Goal: Information Seeking & Learning: Learn about a topic

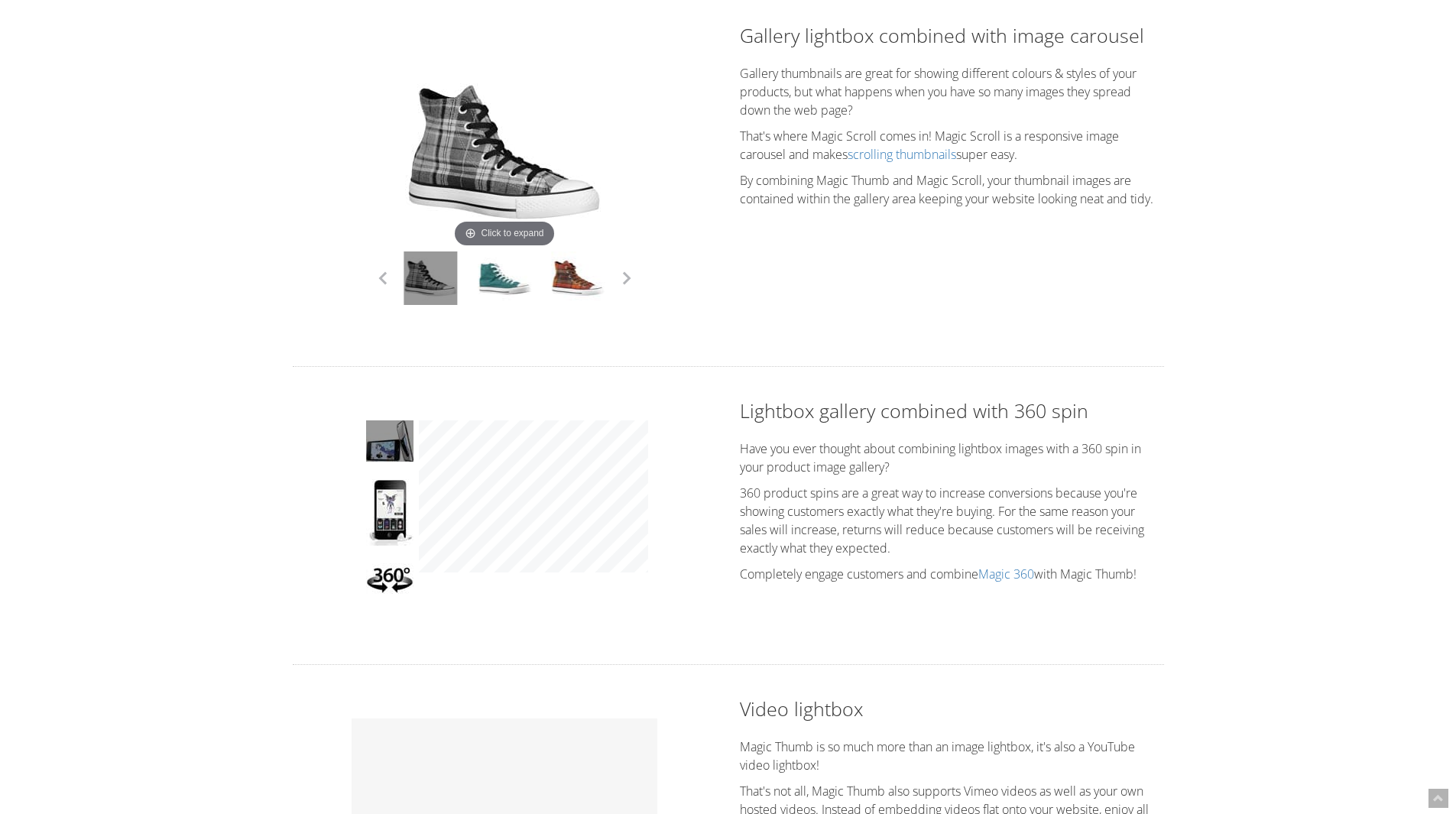
scroll to position [1427, 0]
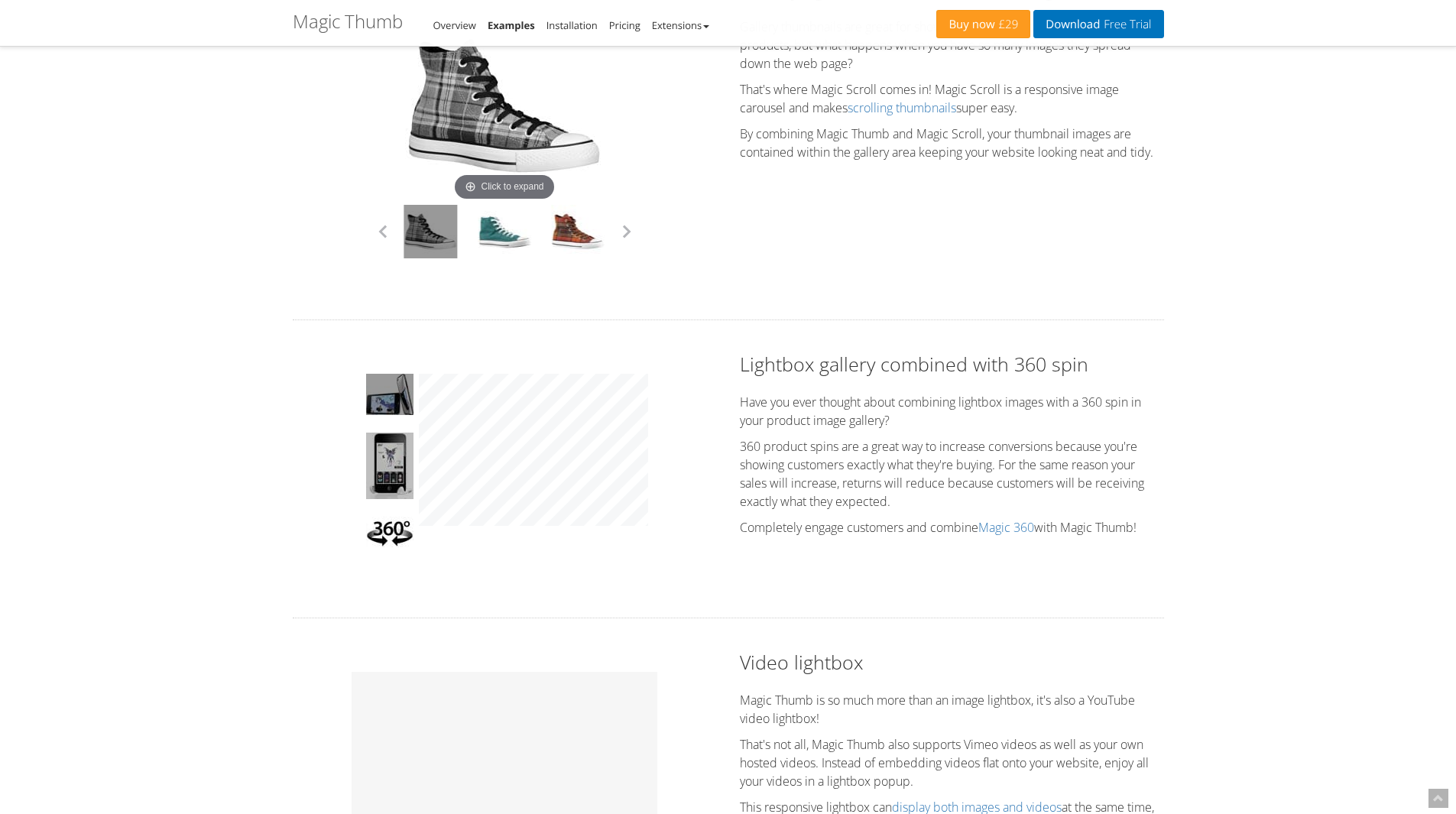
click at [392, 469] on img at bounding box center [390, 466] width 48 height 67
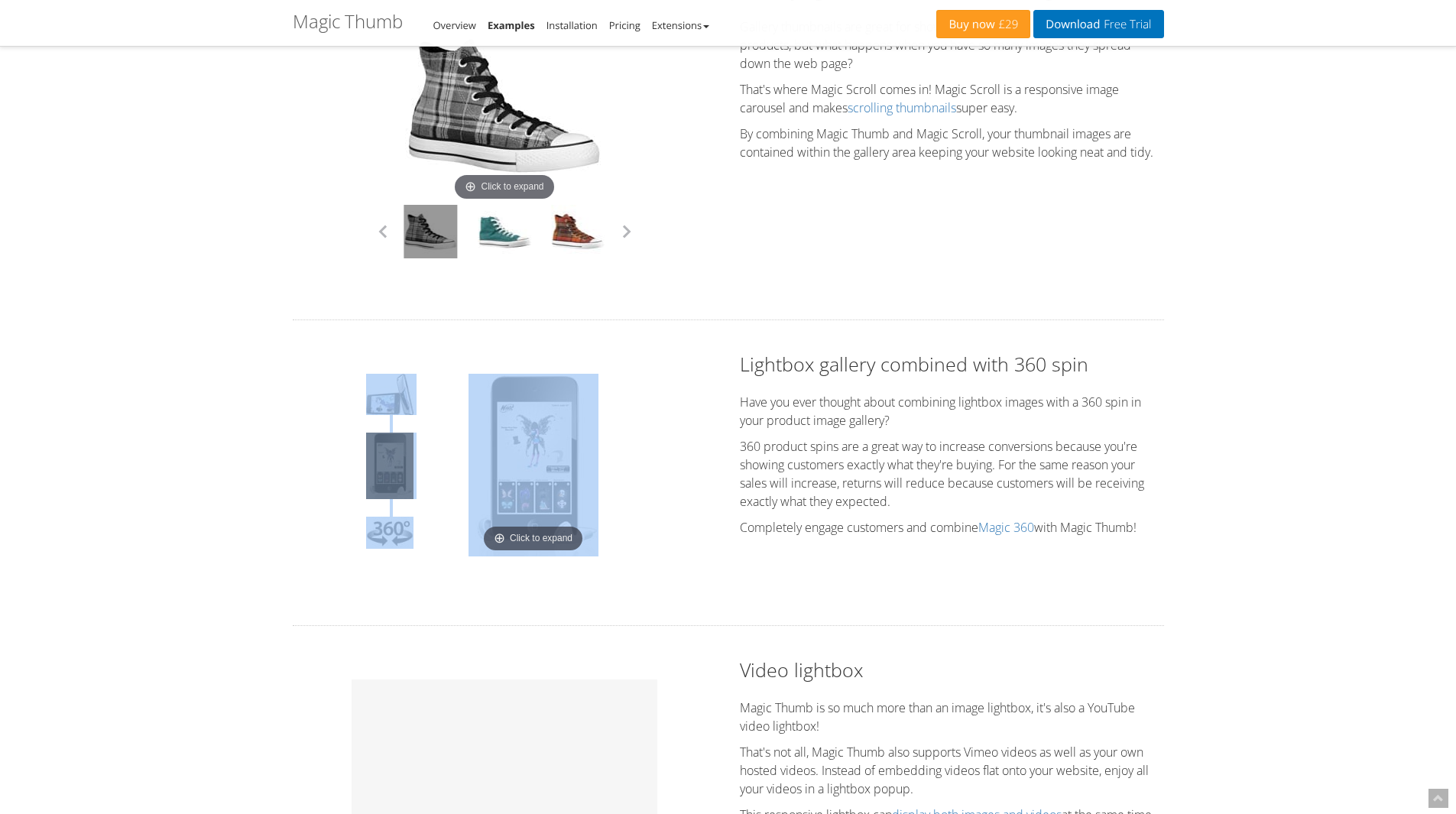
drag, startPoint x: 707, startPoint y: 455, endPoint x: 568, endPoint y: 450, distance: 139.1
click at [568, 450] on div "Click to expand Drag to spin" at bounding box center [505, 472] width 425 height 244
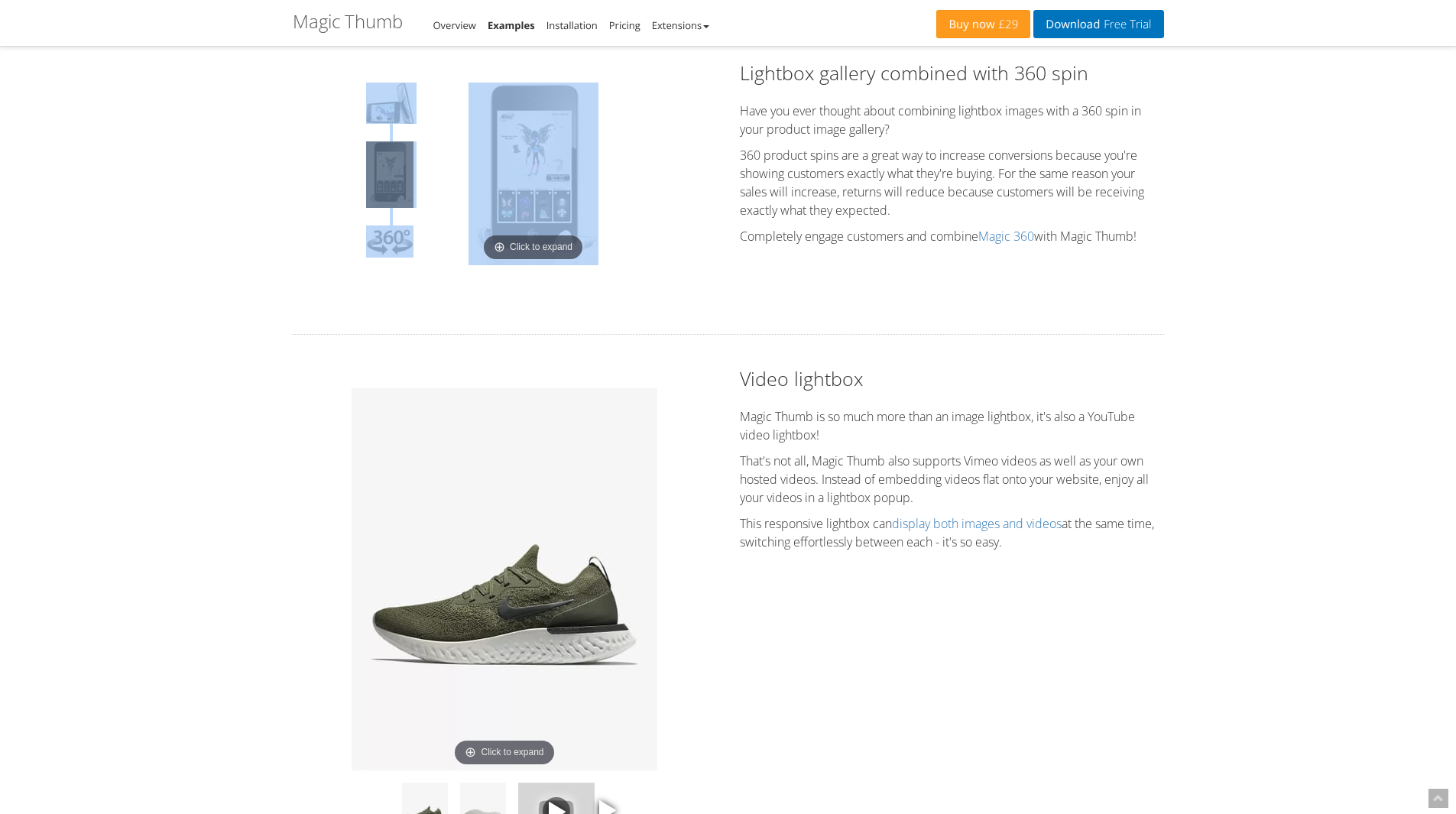
scroll to position [1836, 0]
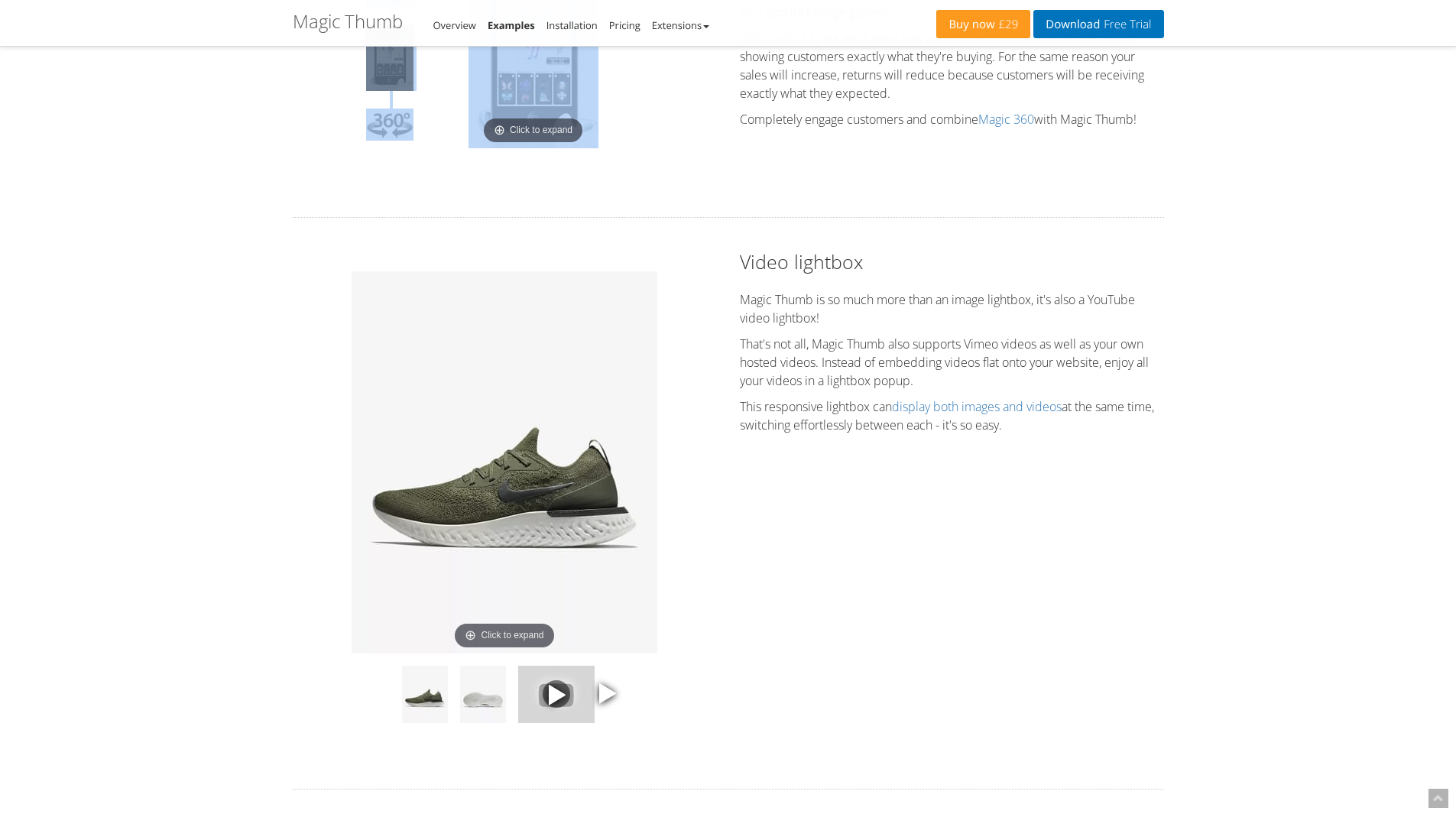
click at [450, 472] on img at bounding box center [504, 462] width 306 height 383
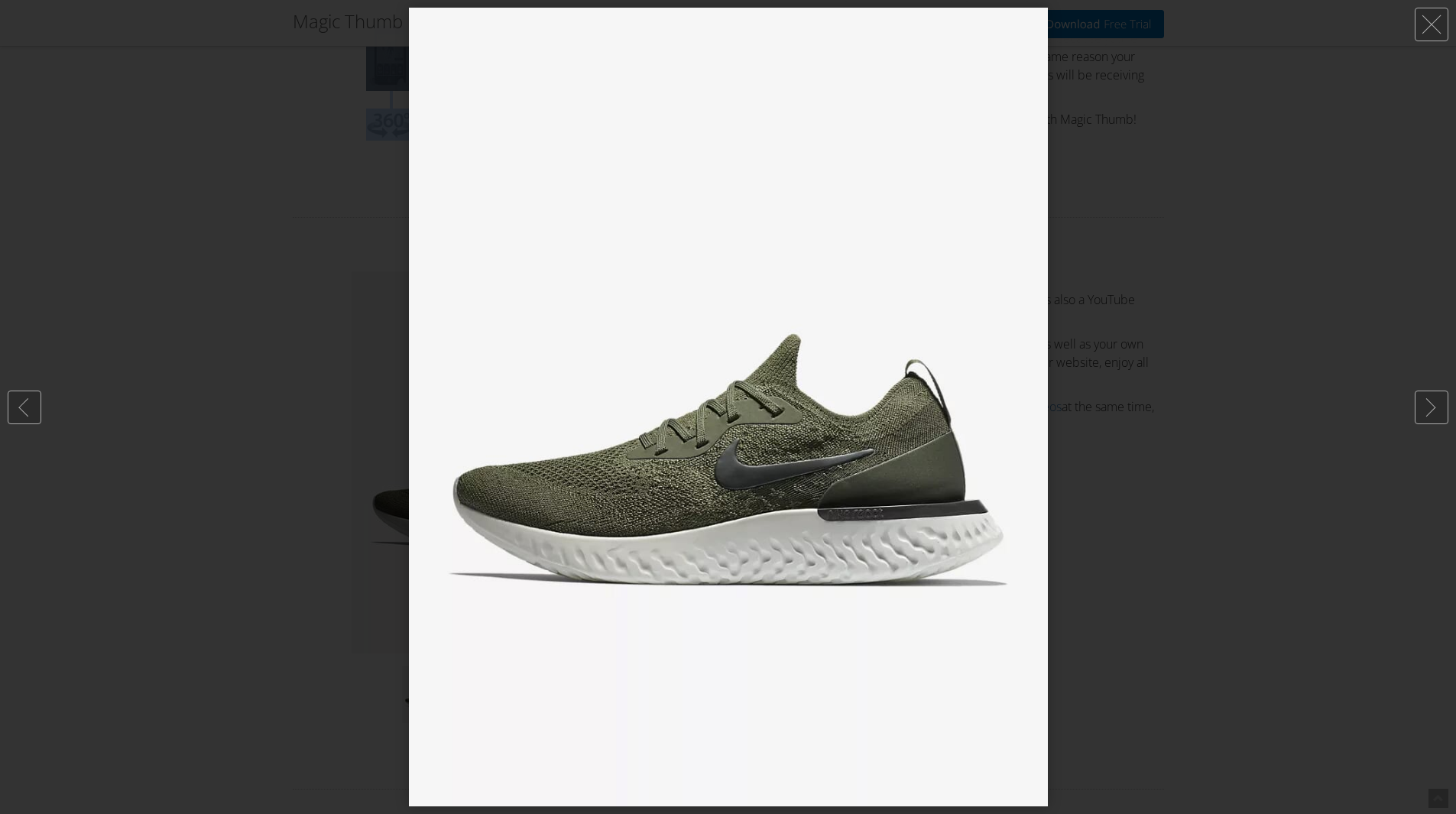
drag, startPoint x: 759, startPoint y: 470, endPoint x: 989, endPoint y: 471, distance: 230.0
click at [991, 472] on img at bounding box center [728, 407] width 639 height 799
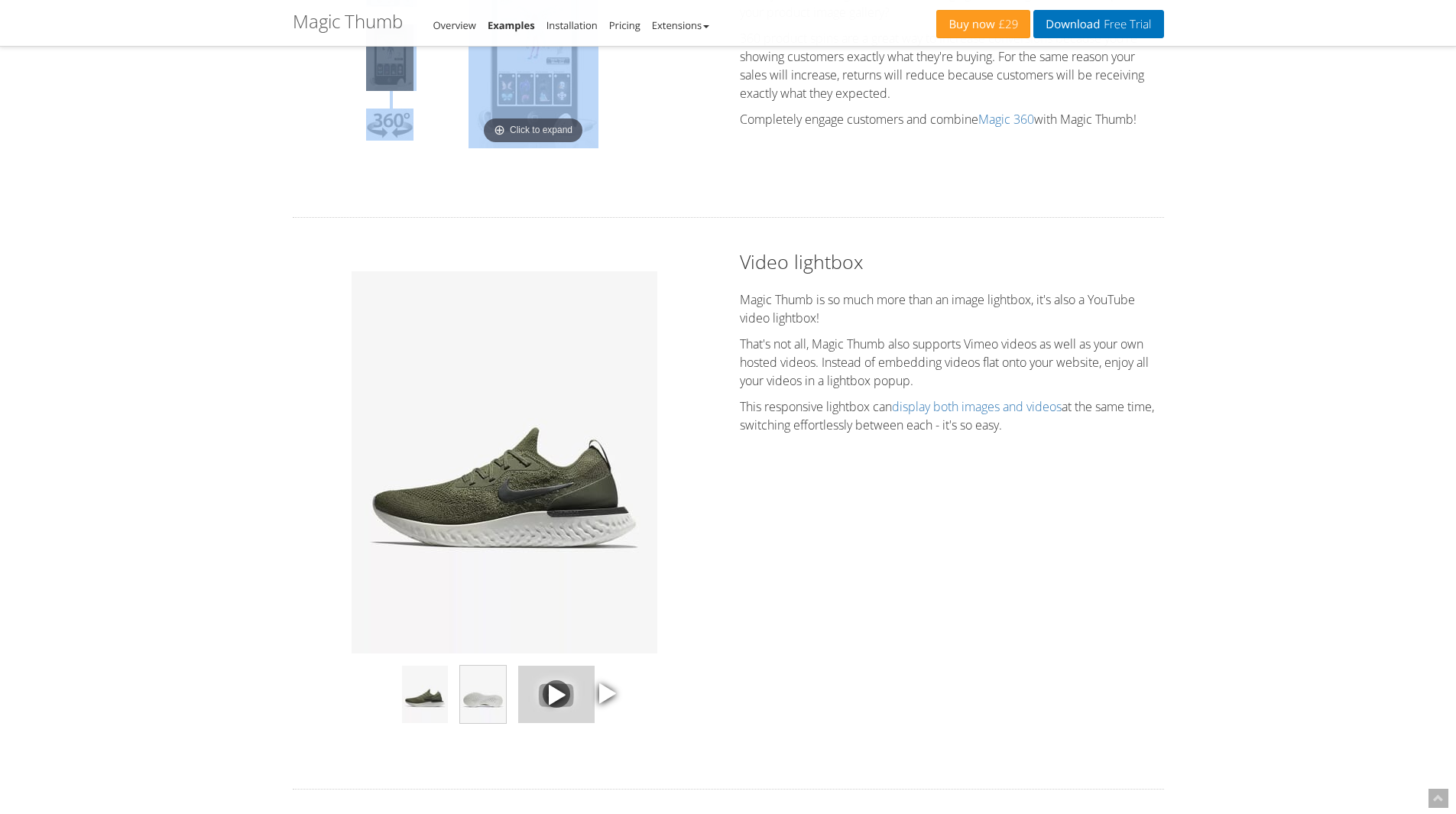
click at [489, 694] on img at bounding box center [483, 694] width 46 height 58
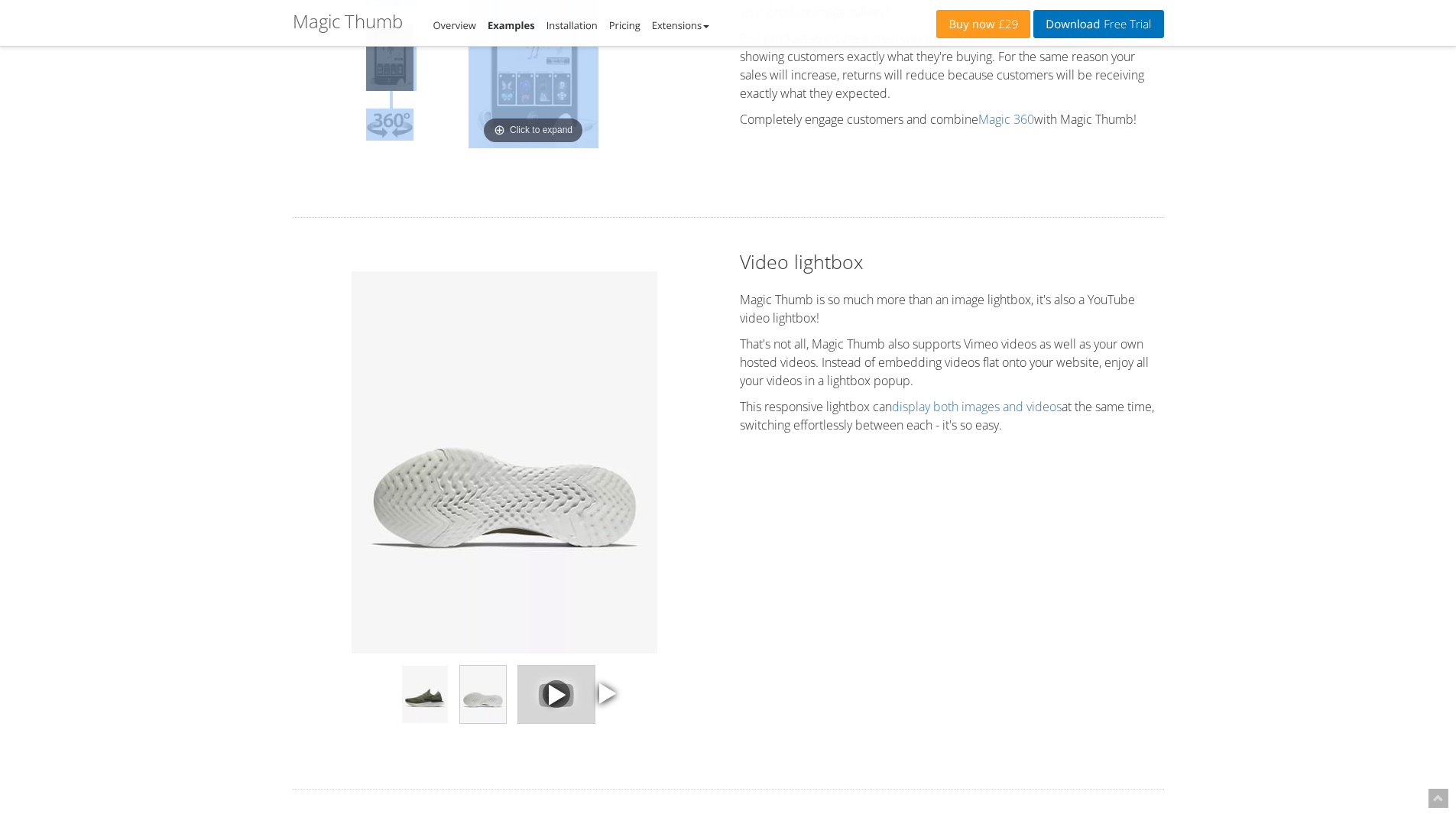
click at [584, 703] on img at bounding box center [556, 694] width 77 height 58
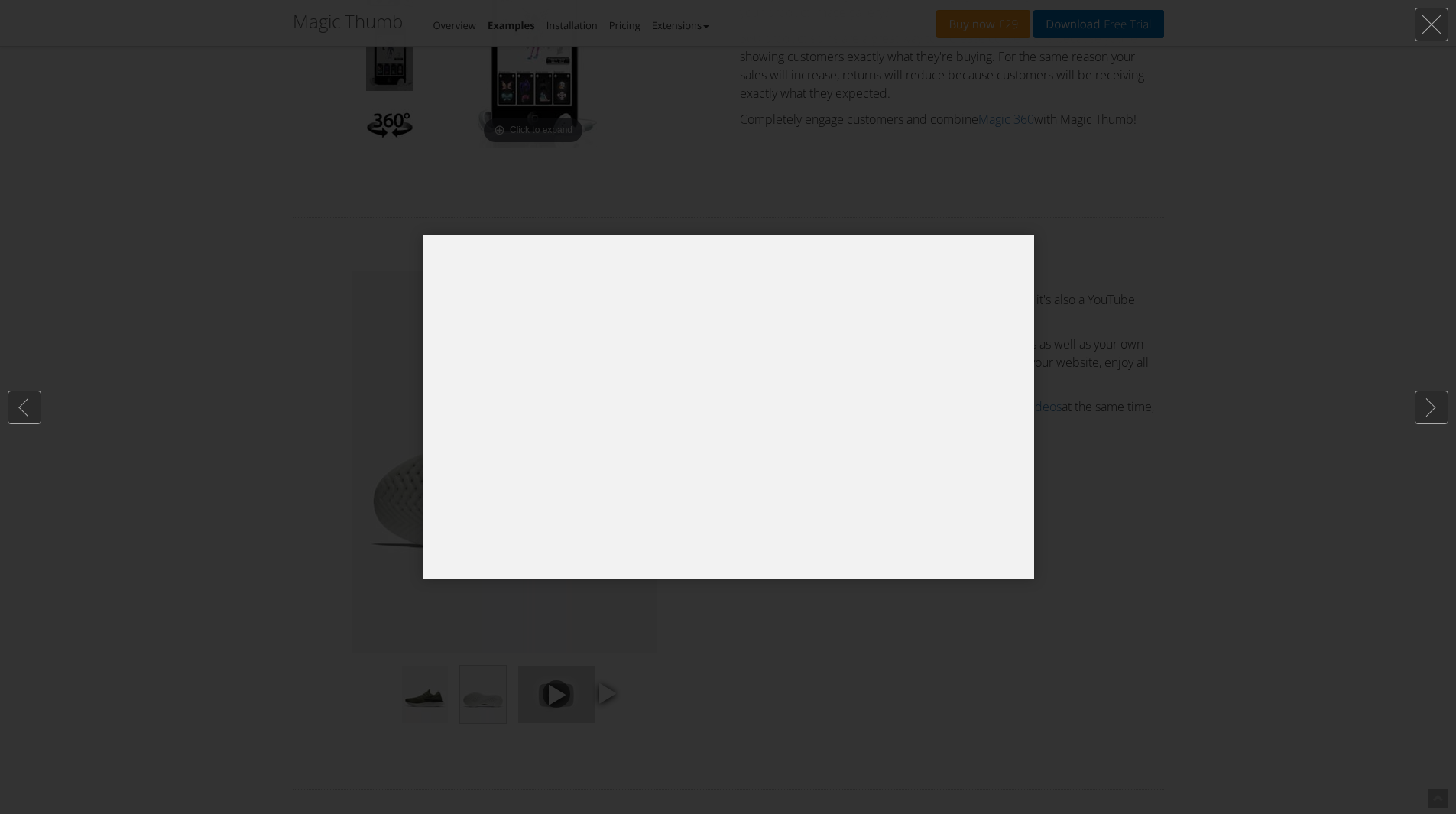
click at [330, 517] on div at bounding box center [728, 407] width 1456 height 814
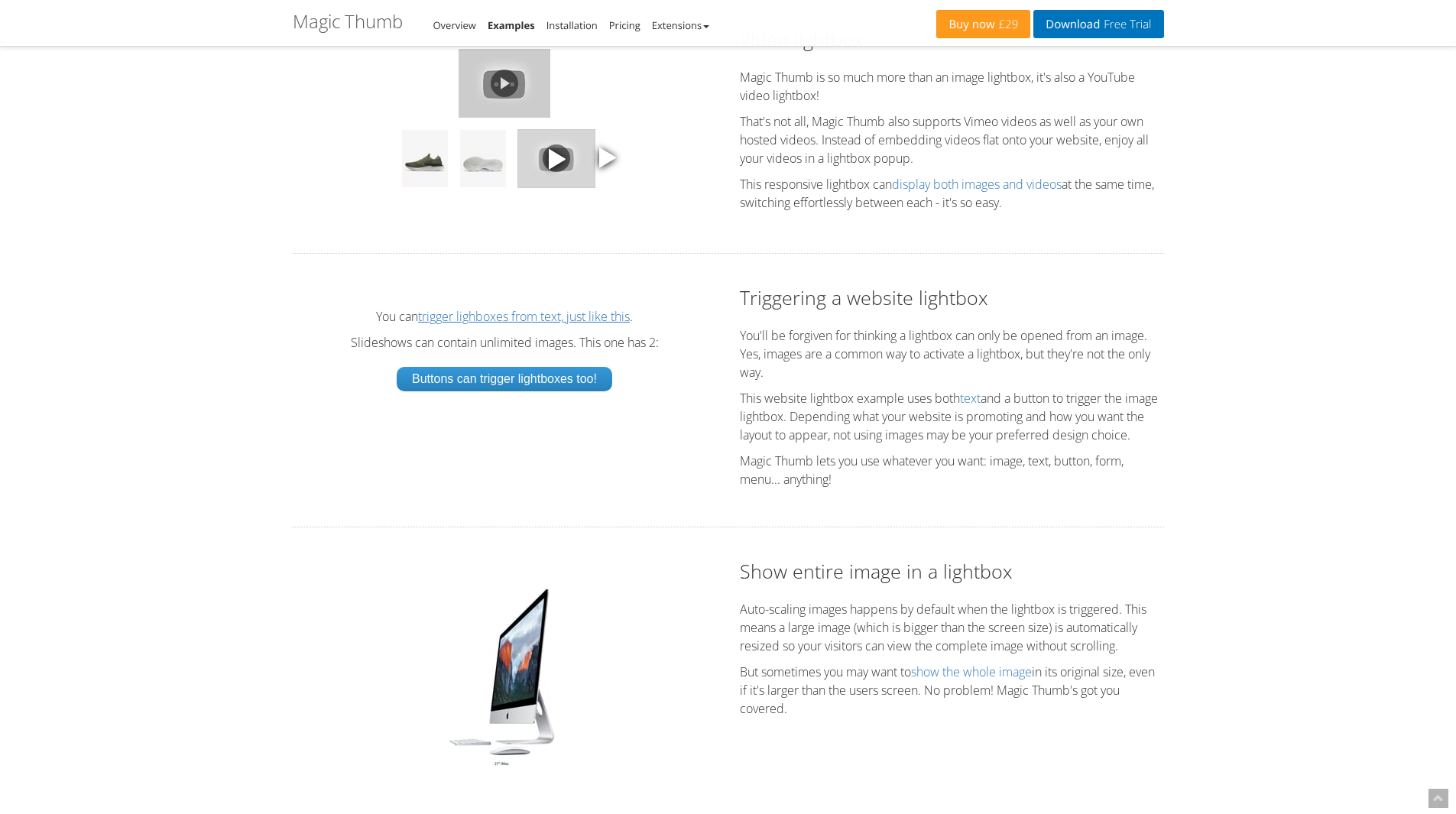
scroll to position [2345, 0]
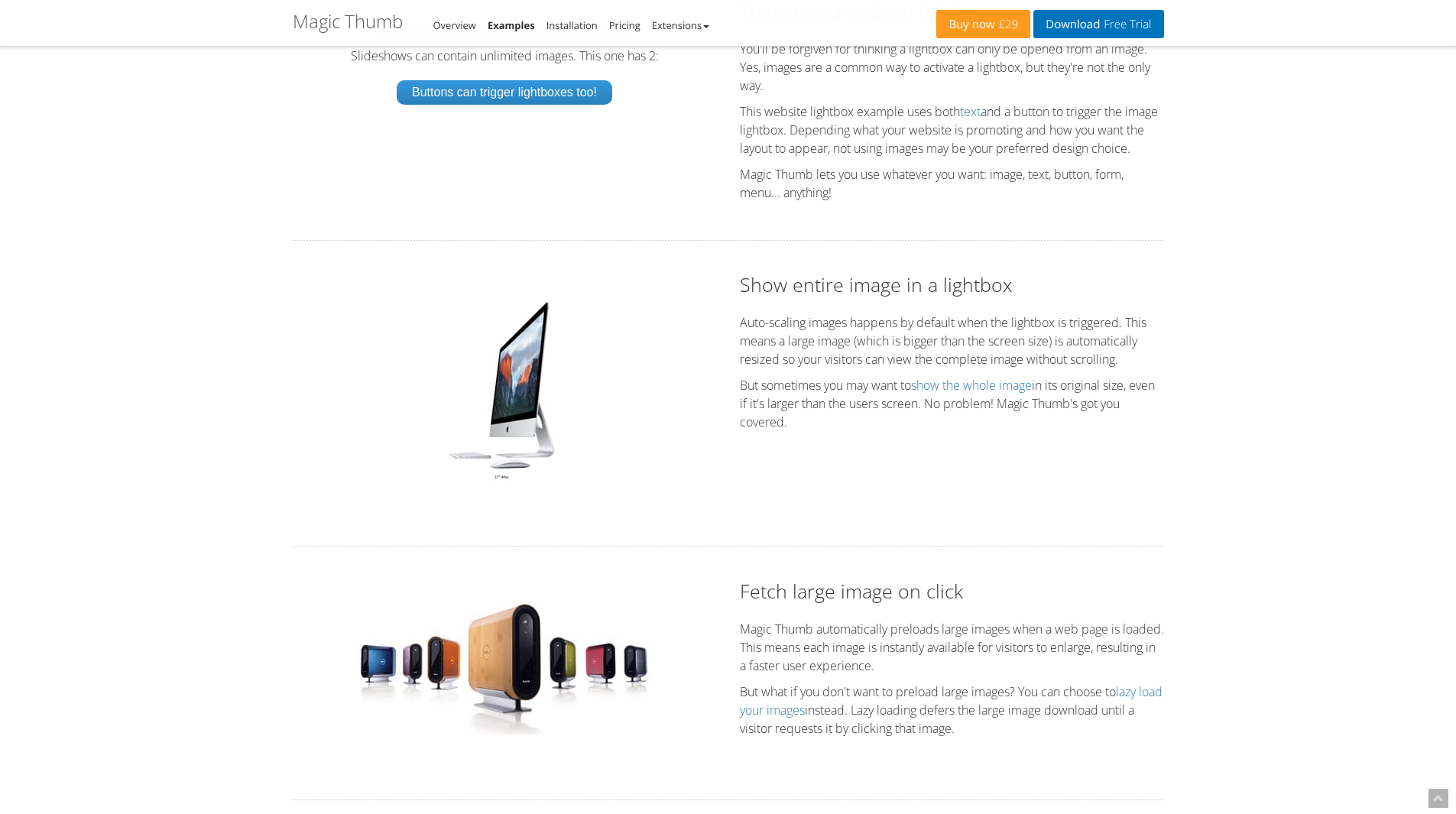
click at [458, 429] on img at bounding box center [504, 390] width 128 height 191
click at [491, 411] on img at bounding box center [504, 390] width 128 height 191
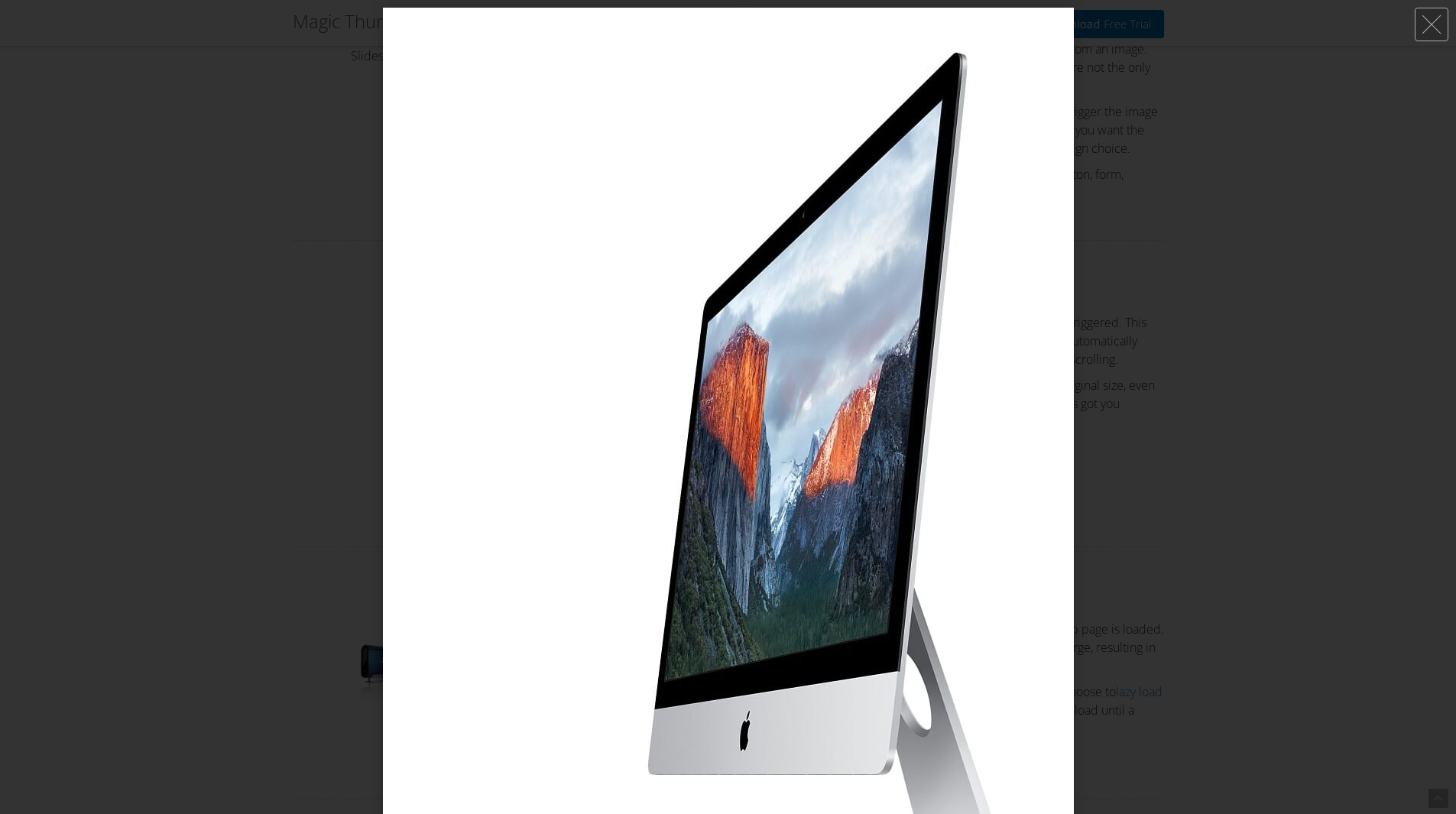
click at [206, 420] on div at bounding box center [728, 407] width 1456 height 814
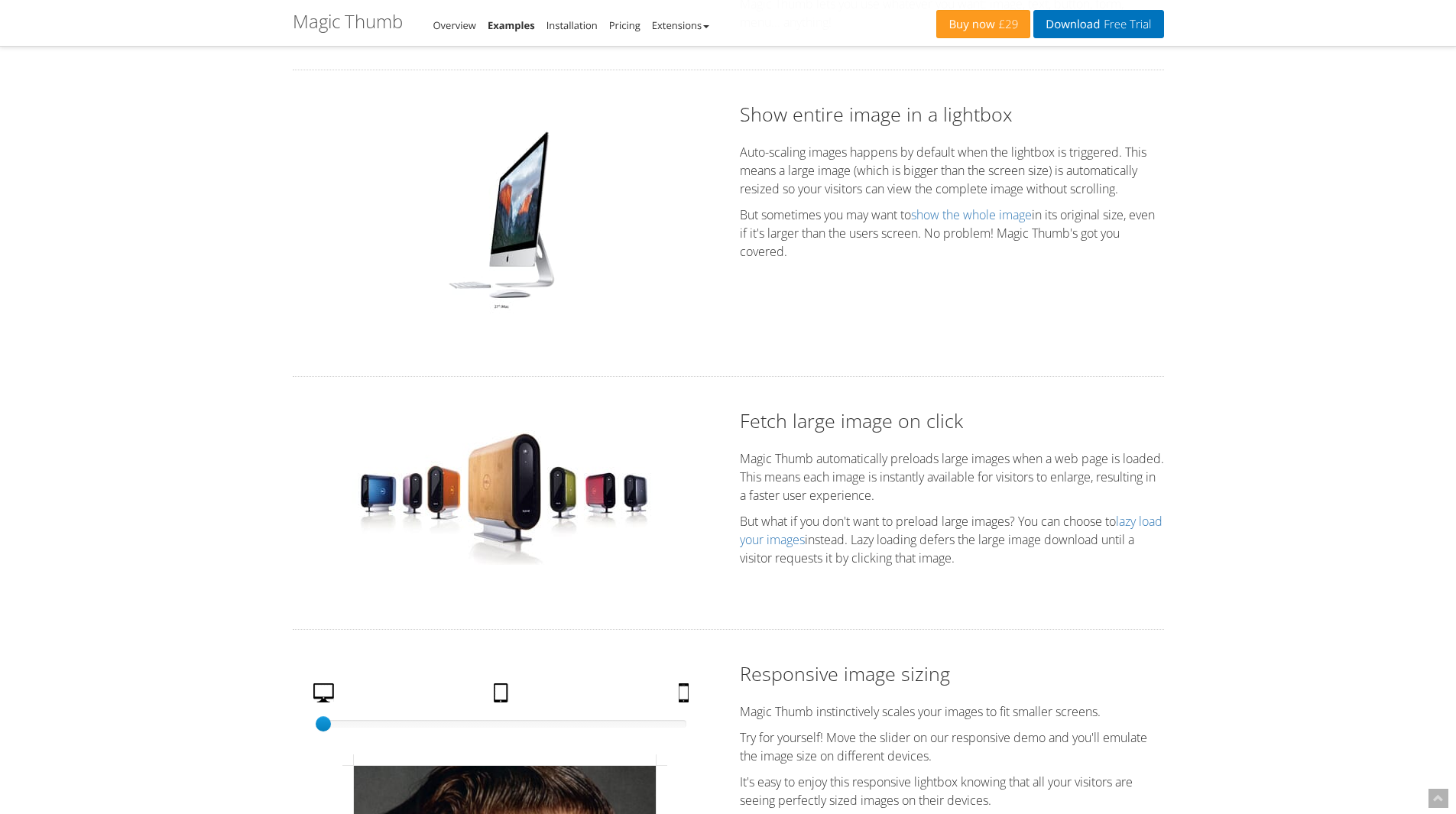
scroll to position [2549, 0]
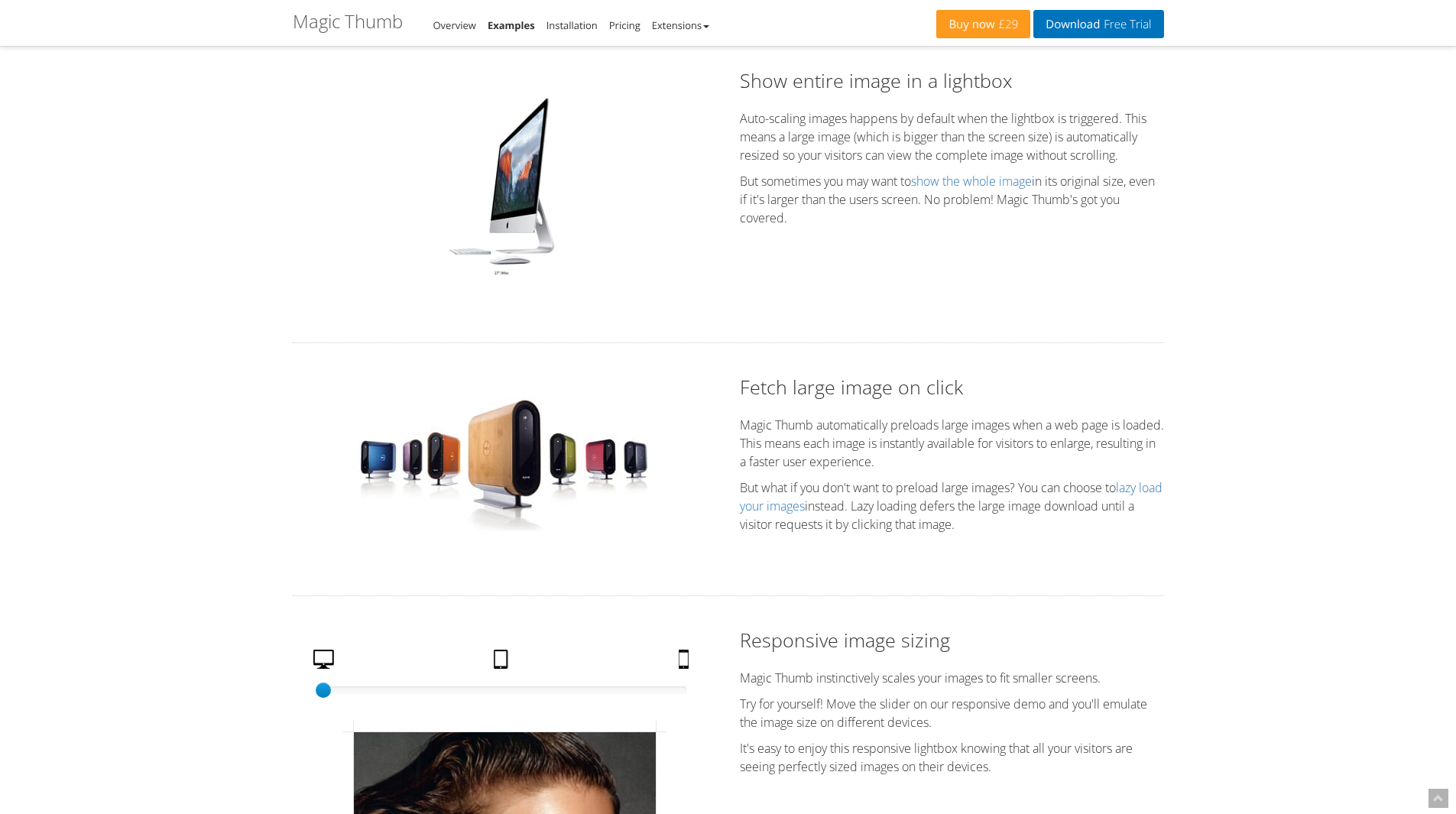
click at [480, 233] on img at bounding box center [504, 186] width 128 height 191
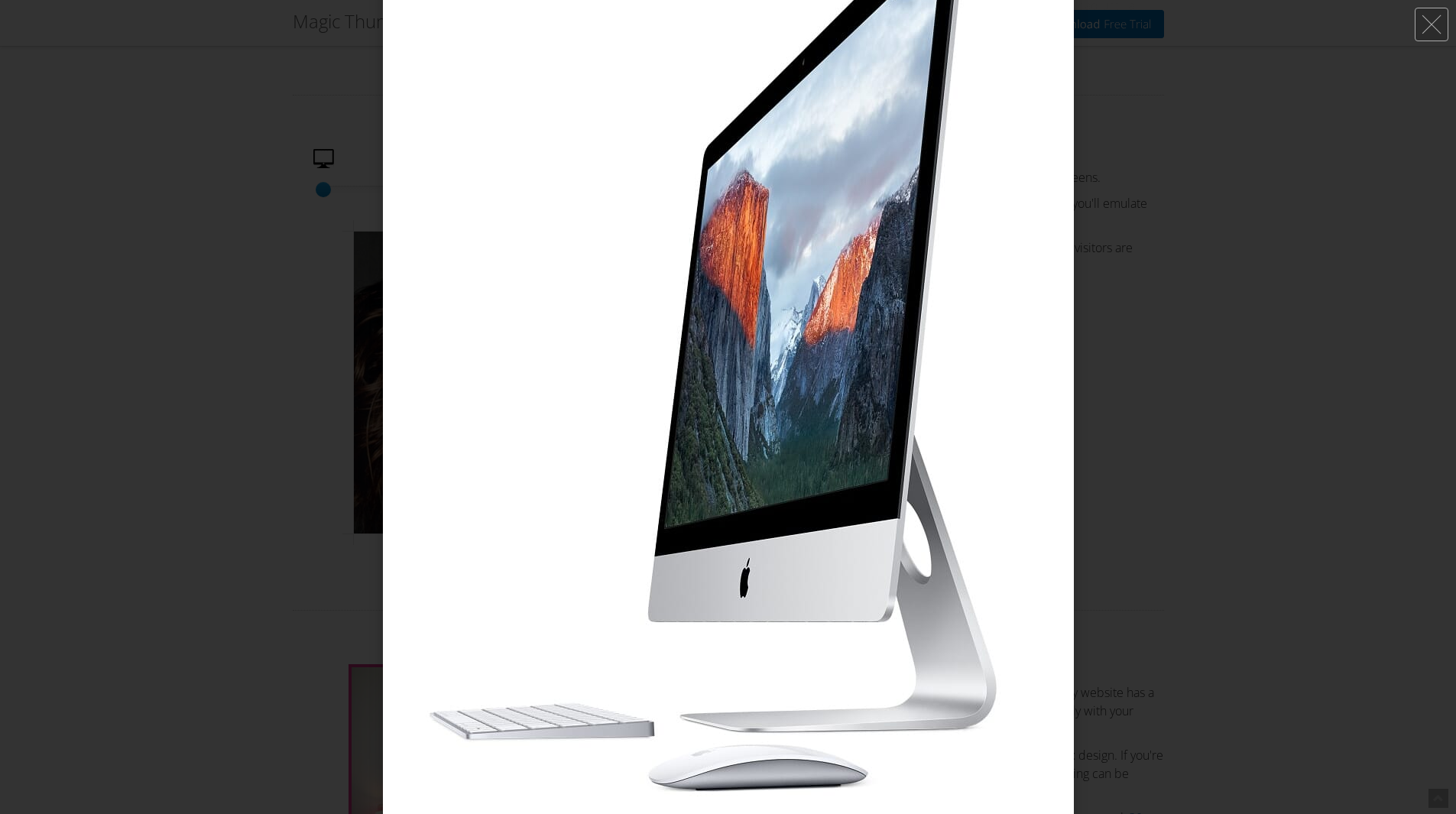
scroll to position [3059, 0]
click at [208, 333] on div at bounding box center [728, 407] width 1456 height 814
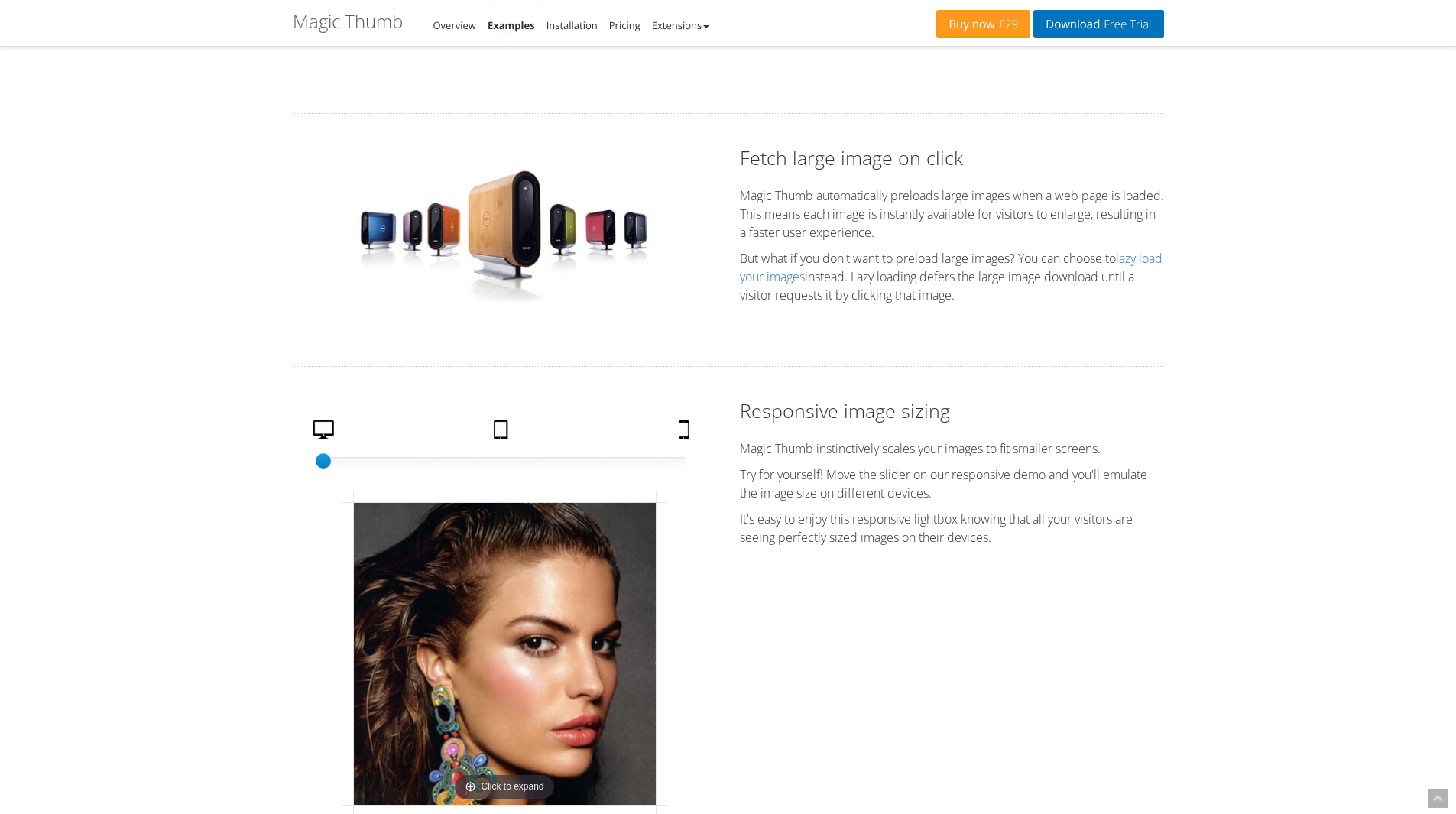
scroll to position [2753, 0]
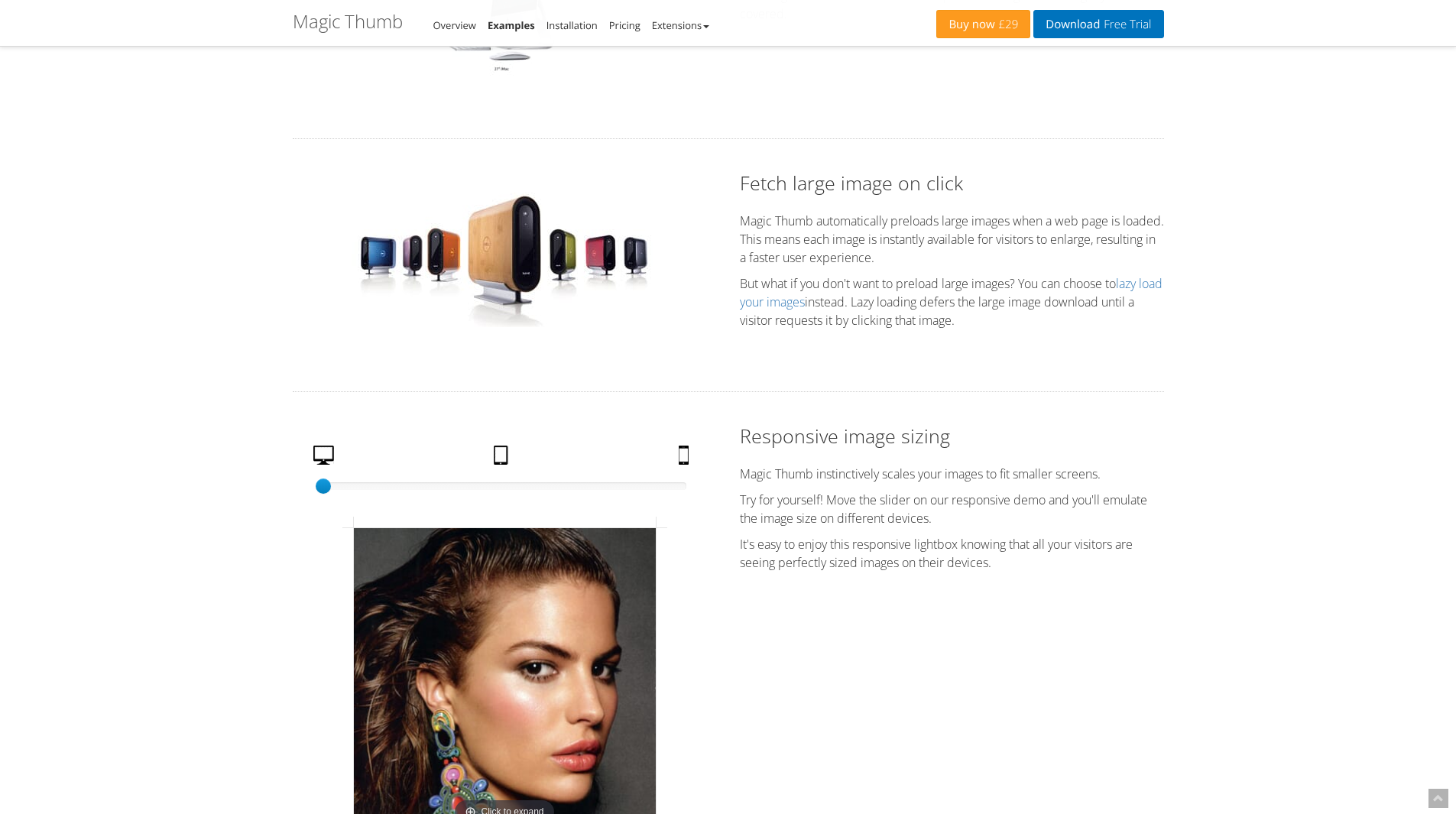
click at [413, 263] on img at bounding box center [504, 261] width 306 height 137
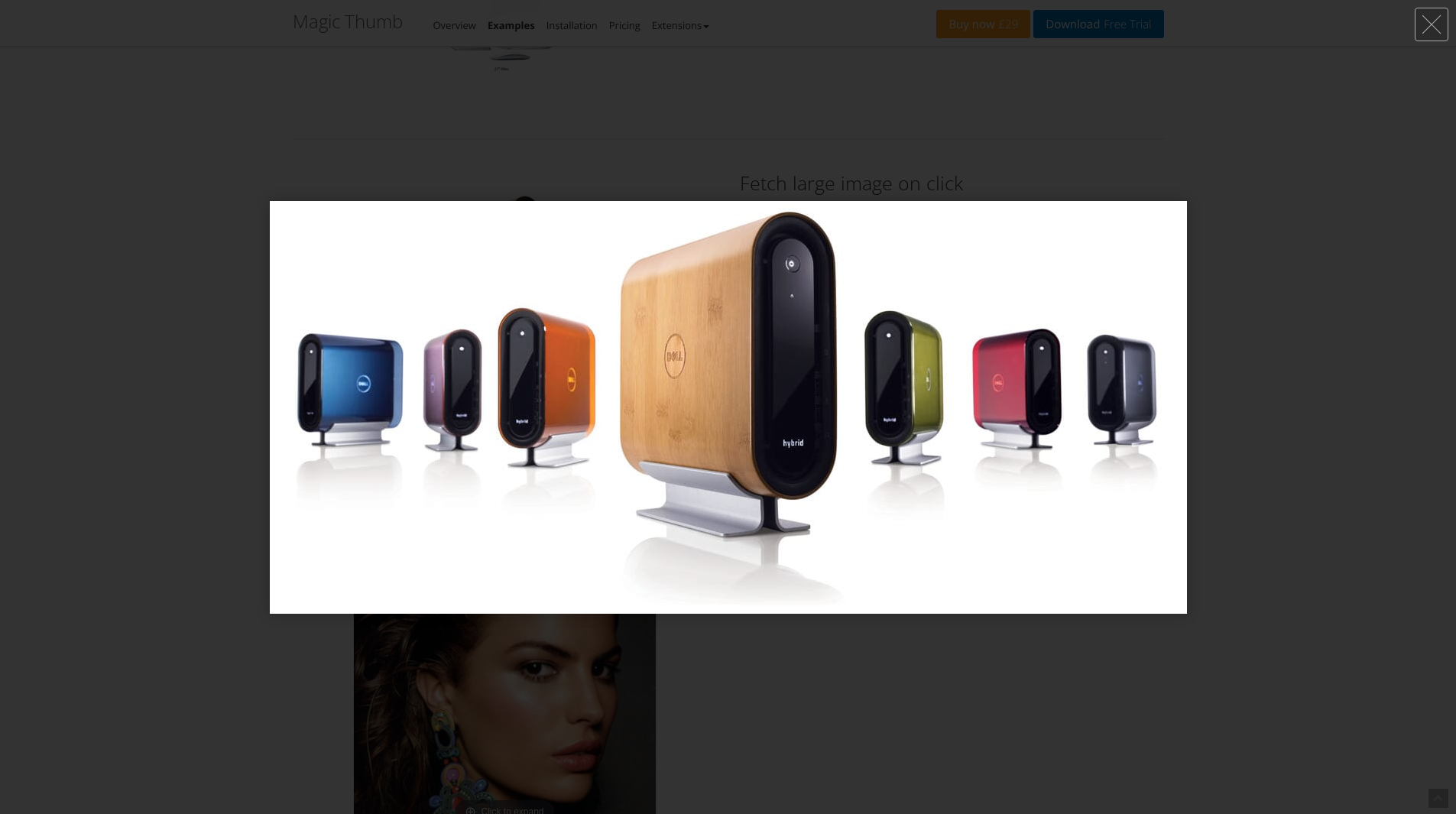
click at [413, 263] on img at bounding box center [728, 407] width 917 height 413
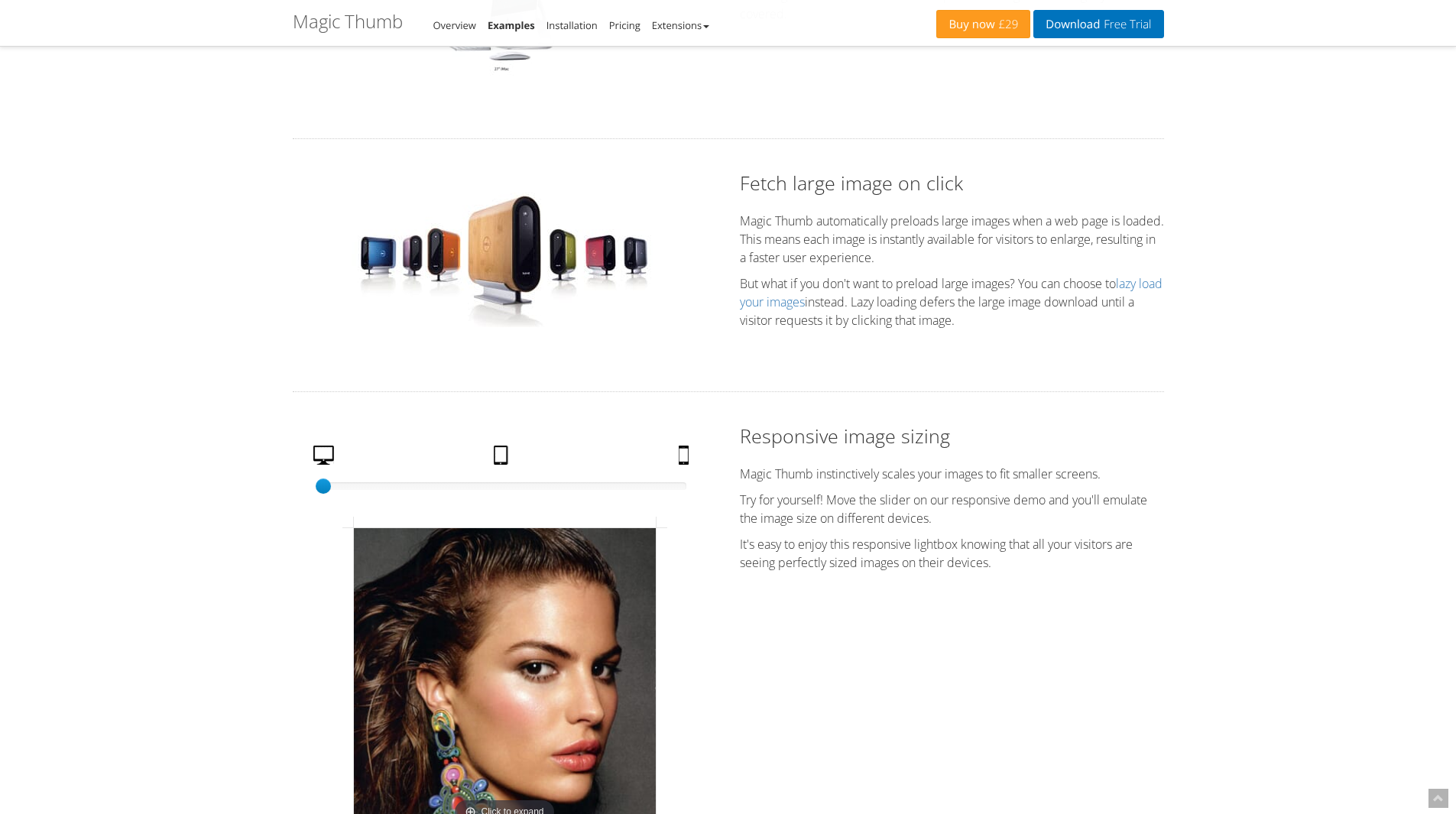
click at [581, 268] on img at bounding box center [504, 261] width 306 height 137
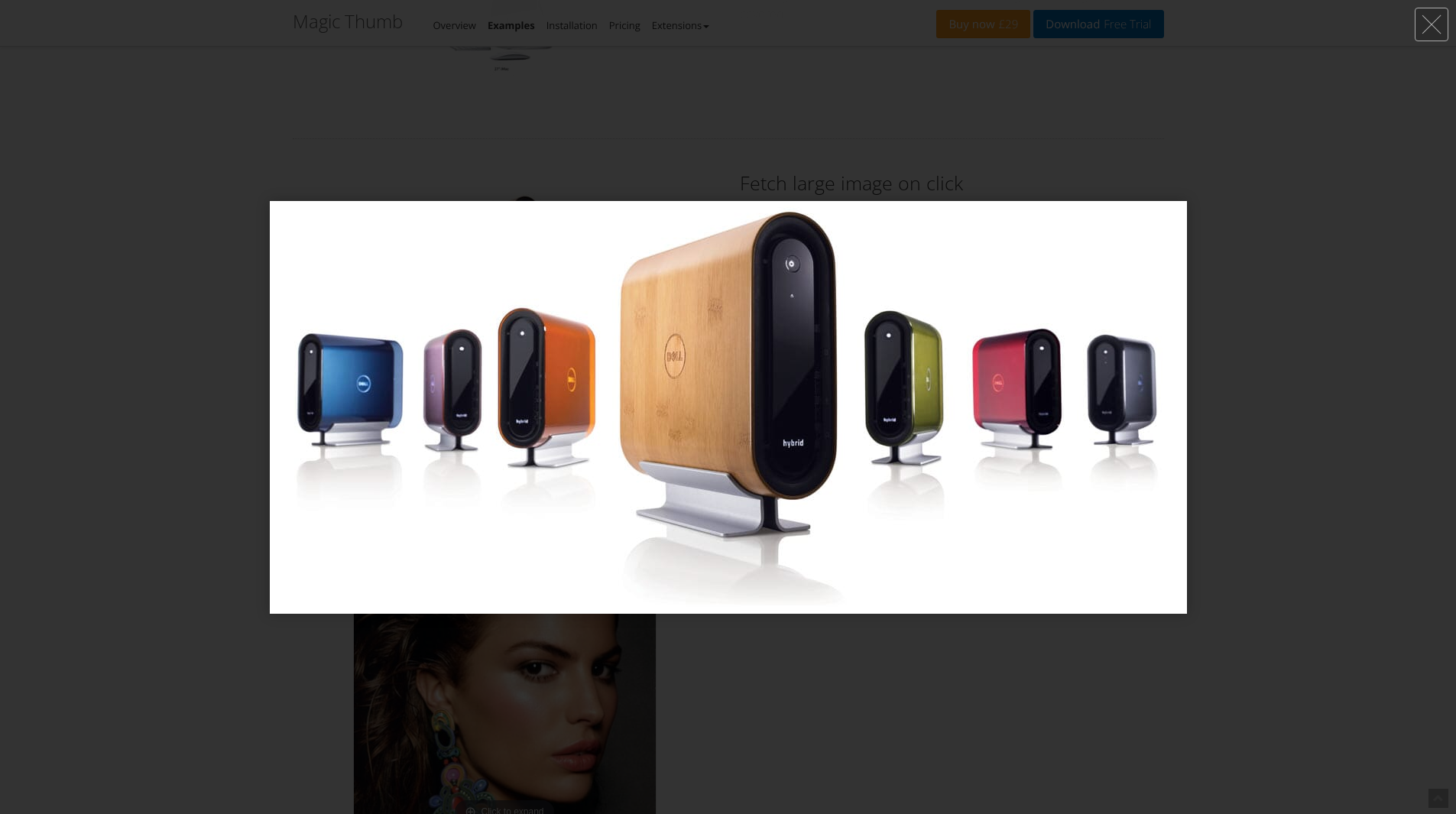
click at [581, 268] on img at bounding box center [728, 407] width 917 height 413
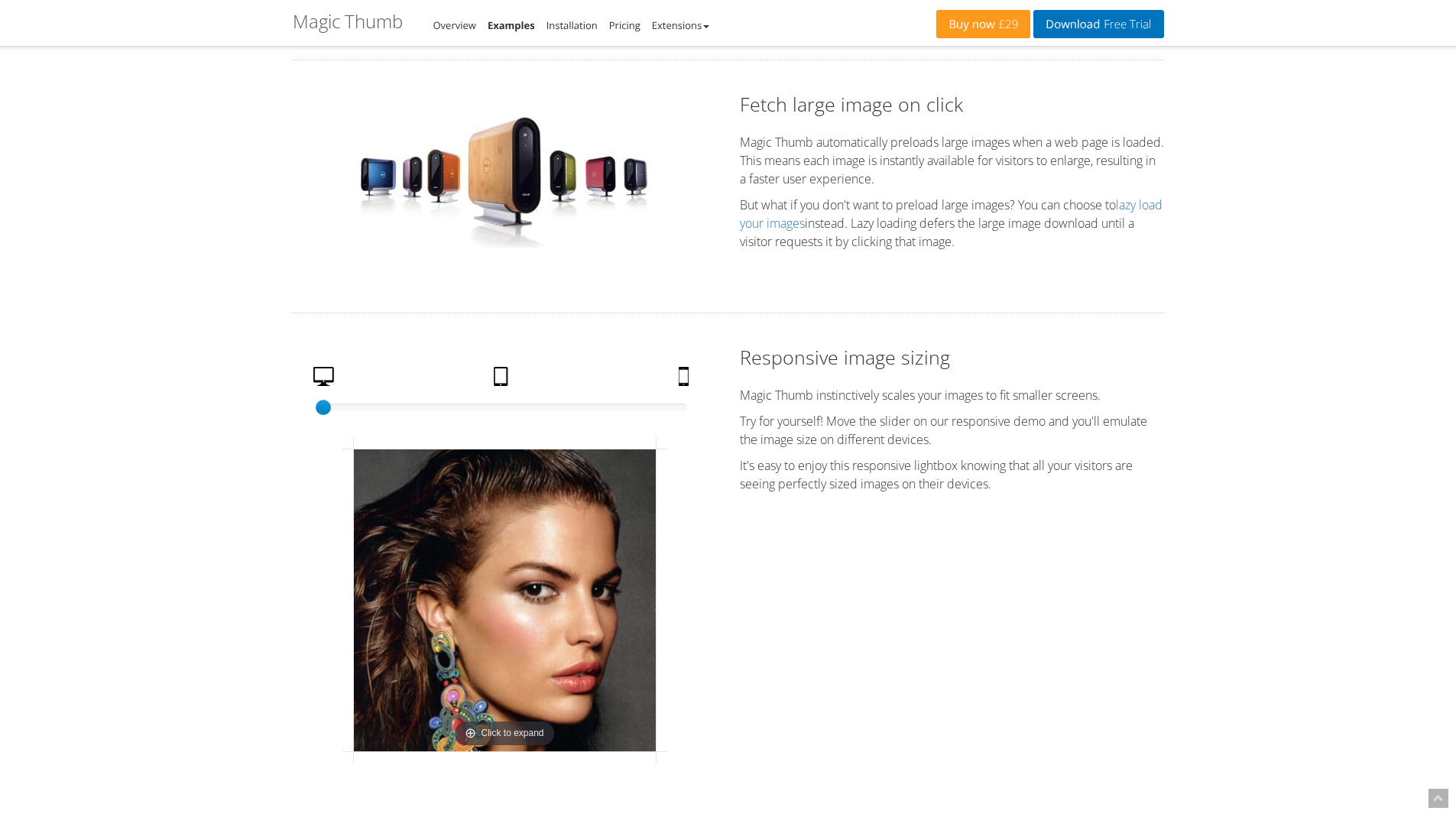
scroll to position [3059, 0]
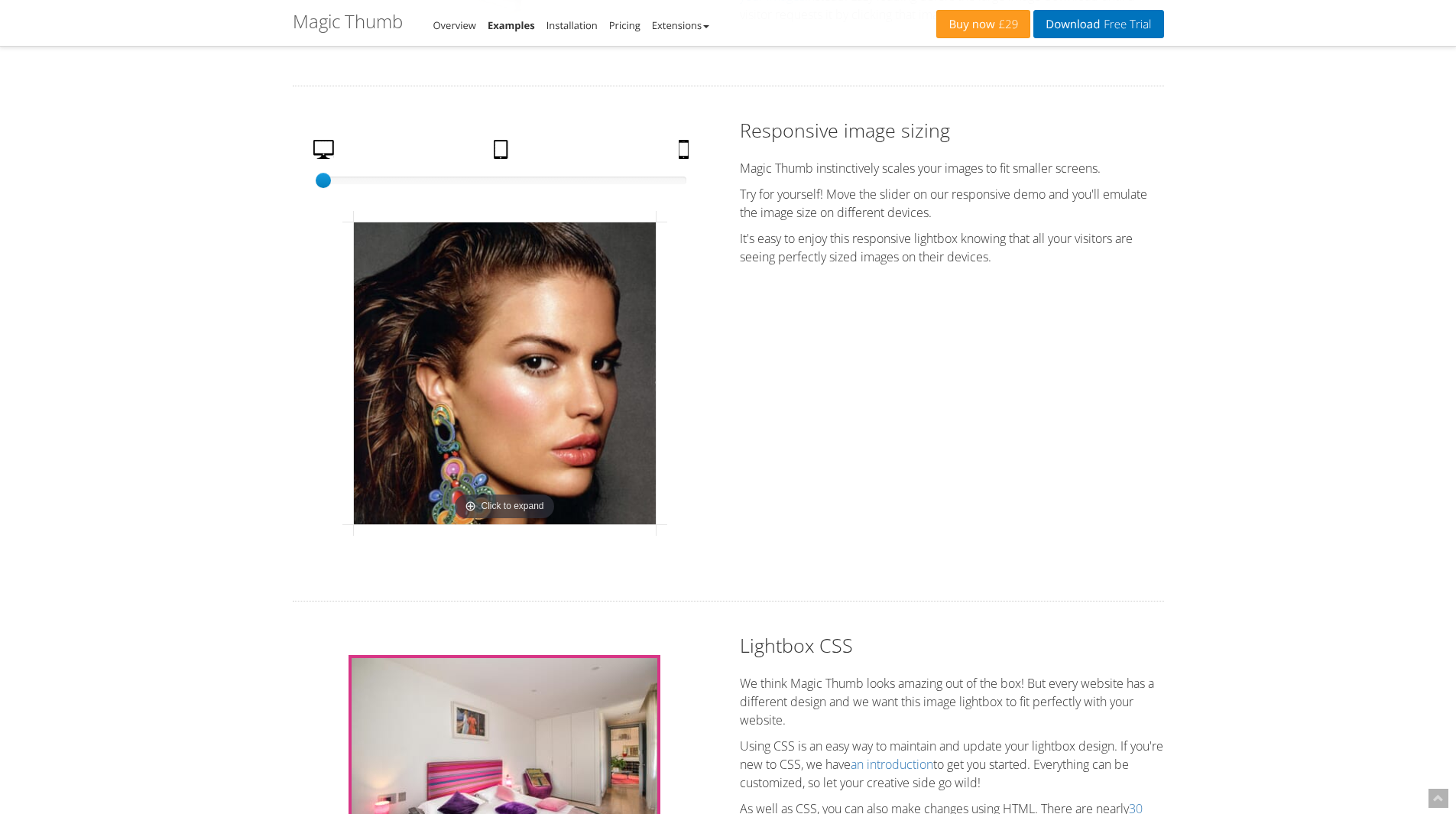
click at [468, 318] on img at bounding box center [505, 374] width 302 height 302
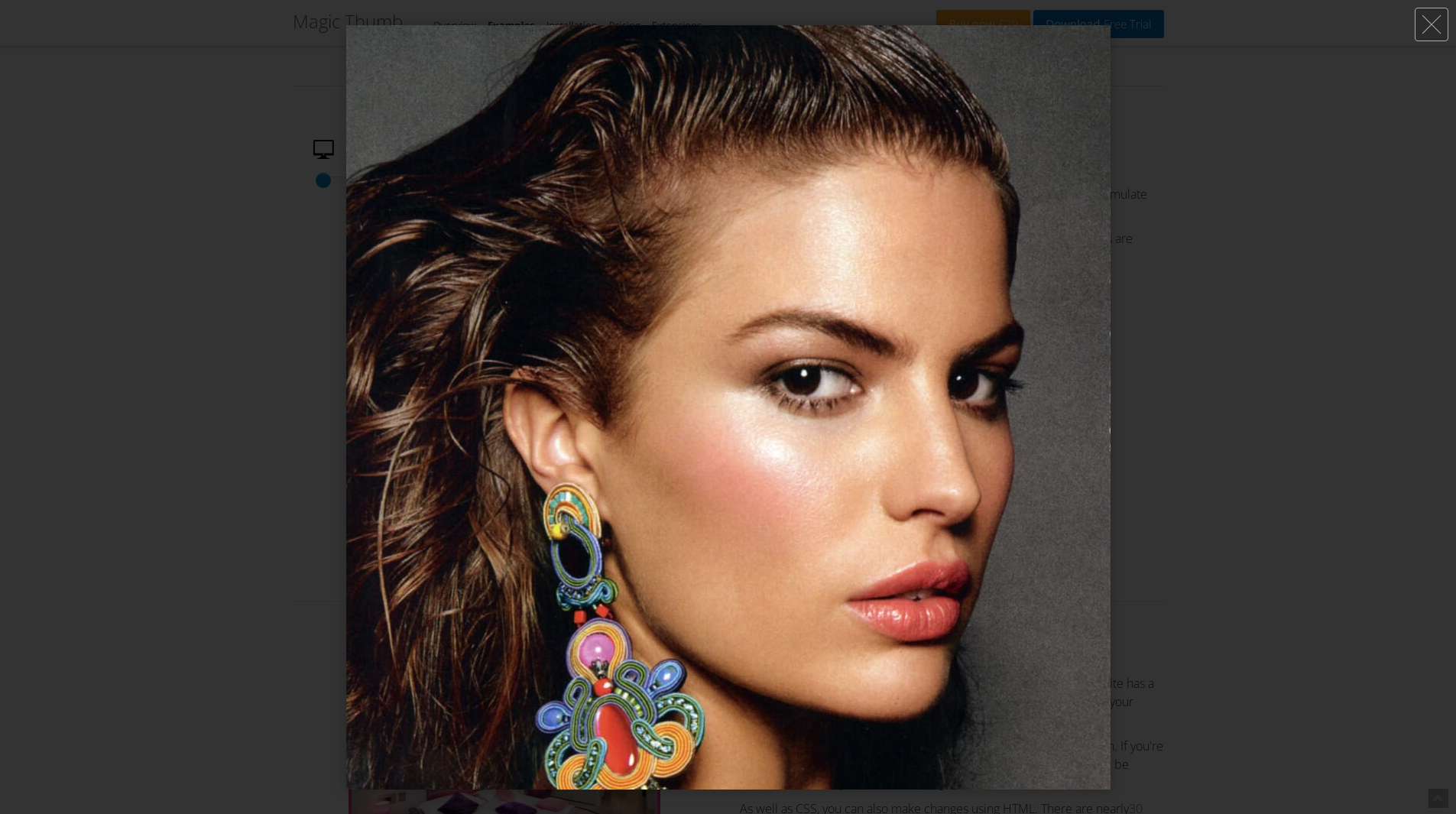
click at [206, 347] on div at bounding box center [728, 407] width 1456 height 814
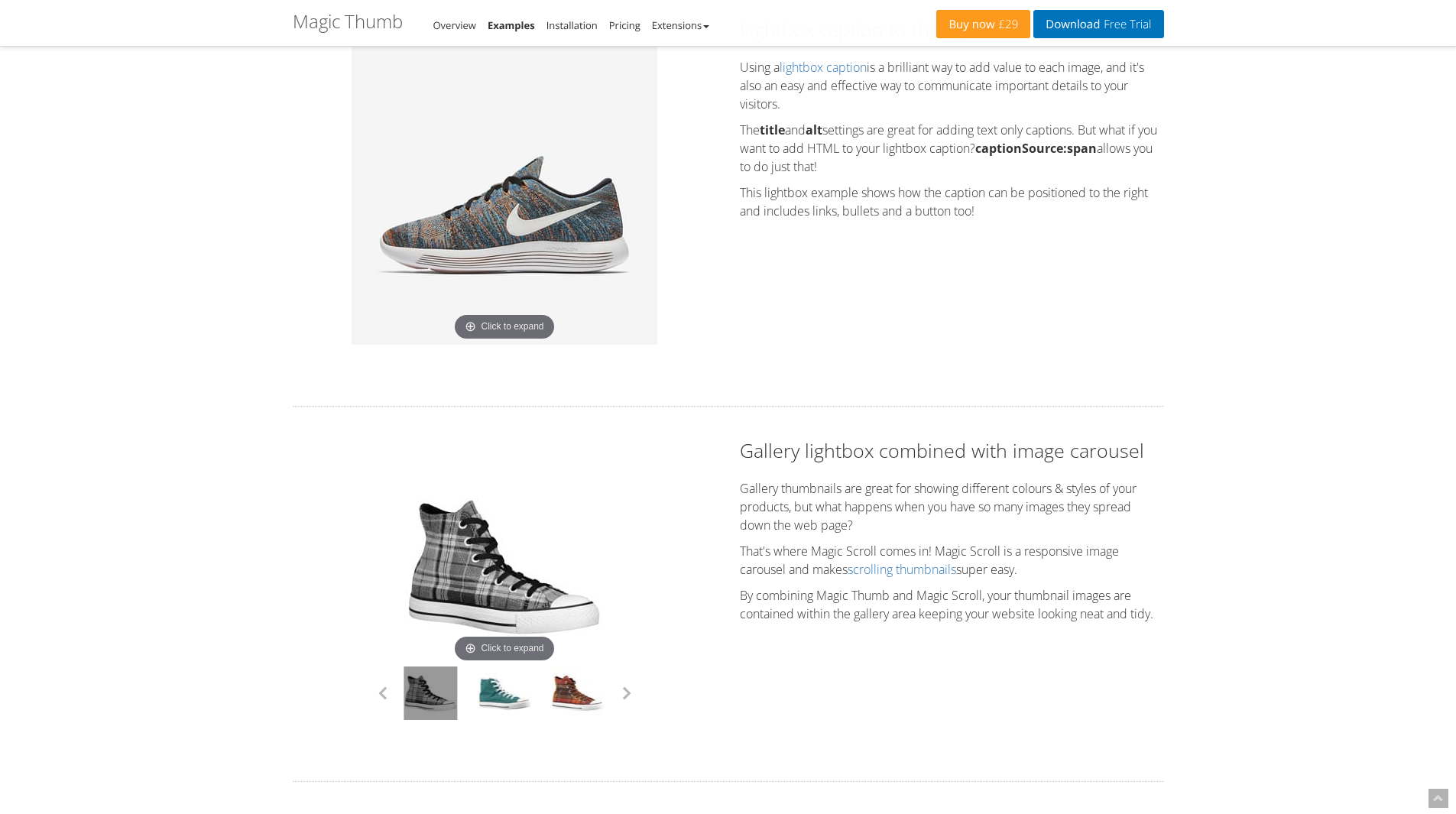
scroll to position [918, 0]
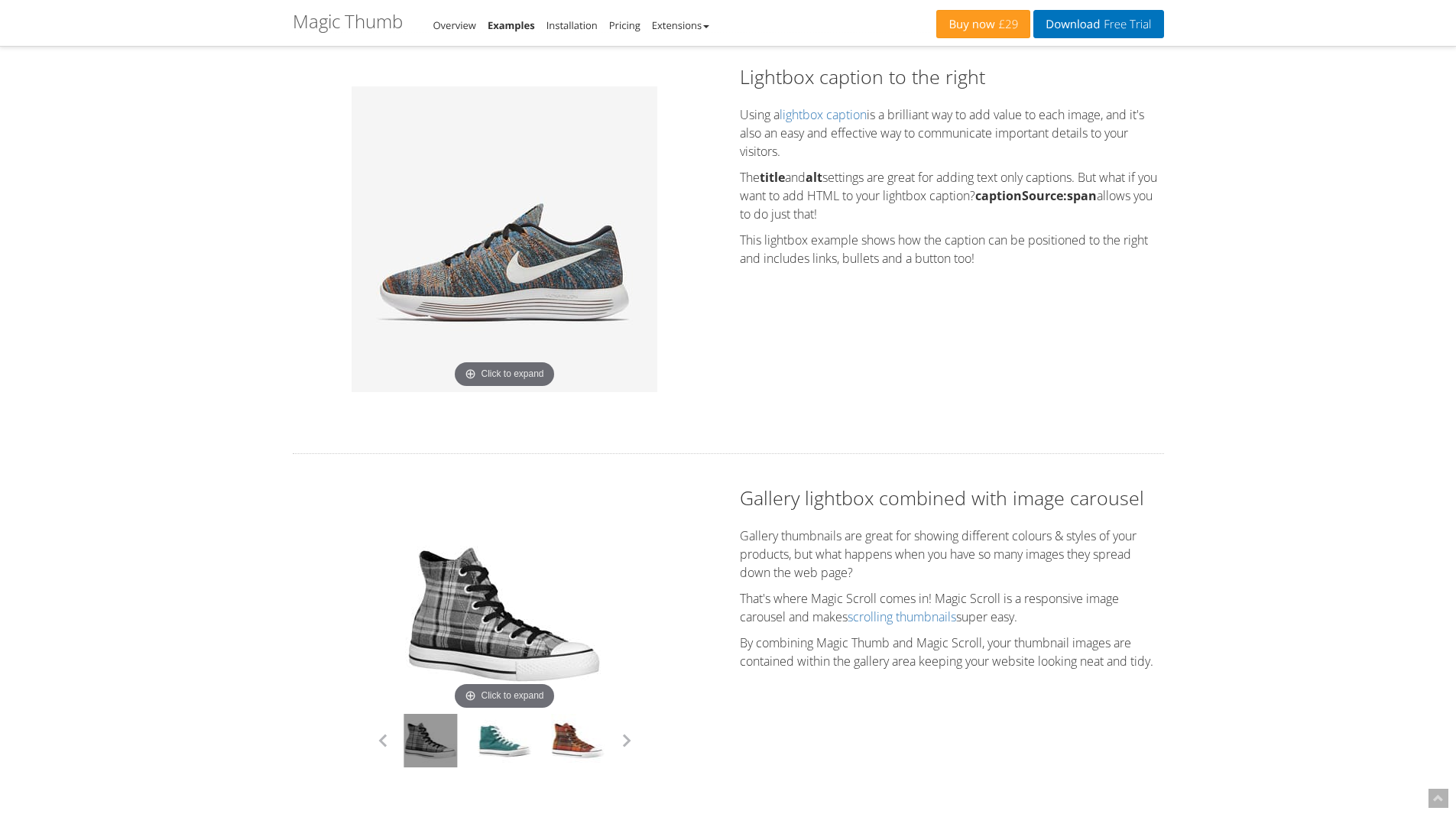
click at [350, 29] on h1 "Magic Thumb - Examples" at bounding box center [348, 22] width 110 height 20
click at [350, 16] on h1 "Magic Thumb - Examples" at bounding box center [348, 22] width 110 height 20
